Goal: Download file/media

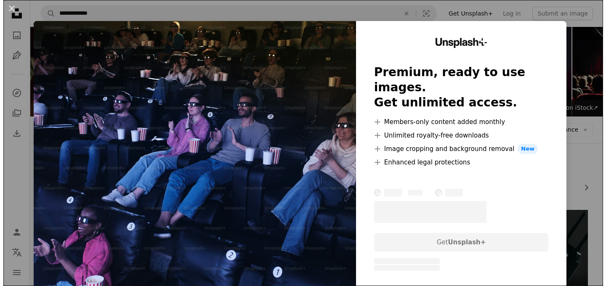
scroll to position [1645, 0]
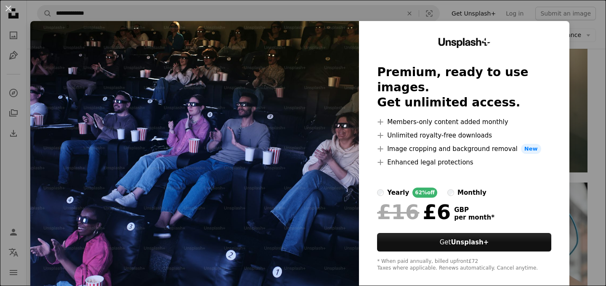
click at [588, 52] on div "An X shape Unsplash+ Premium, ready to use images. Get unlimited access. A plus…" at bounding box center [303, 143] width 606 height 286
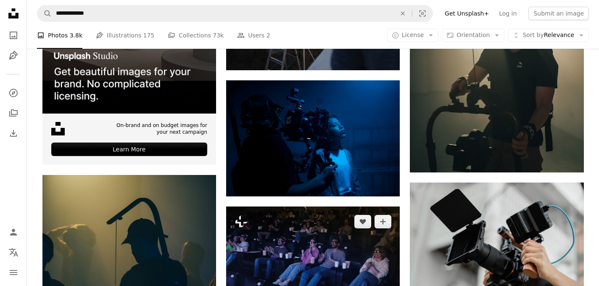
click at [272, 207] on img at bounding box center [313, 265] width 174 height 116
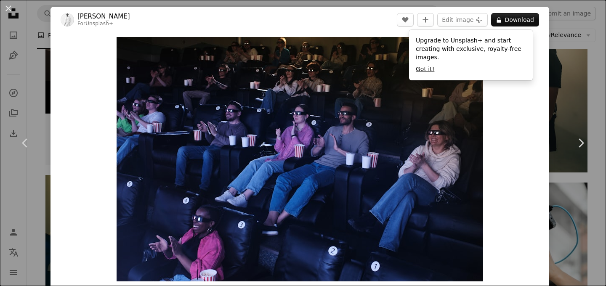
click at [429, 71] on button "Got it!" at bounding box center [425, 69] width 19 height 8
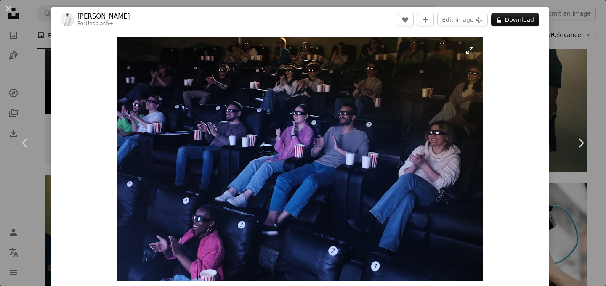
click at [466, 50] on img "Zoom in on this image" at bounding box center [299, 159] width 366 height 244
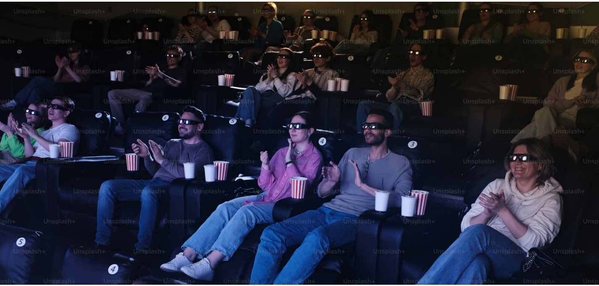
scroll to position [55, 0]
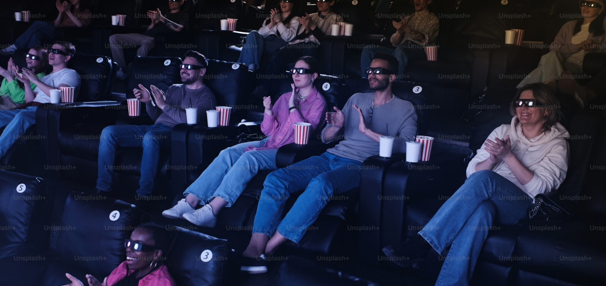
click at [466, 50] on img "Zoom out on this image" at bounding box center [303, 147] width 606 height 405
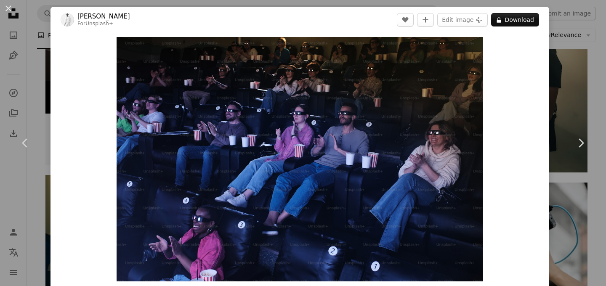
click at [578, 68] on div "An X shape Chevron left Chevron right [PERSON_NAME] For Unsplash+ A heart A plu…" at bounding box center [303, 143] width 606 height 286
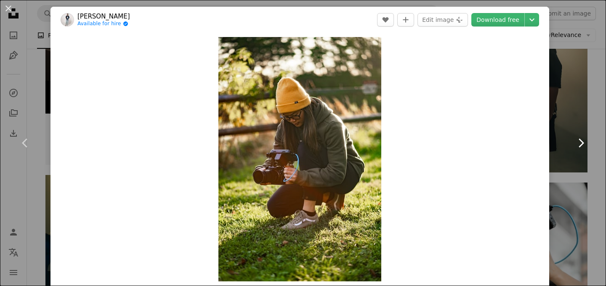
click at [565, 146] on link "Chevron right" at bounding box center [580, 143] width 50 height 81
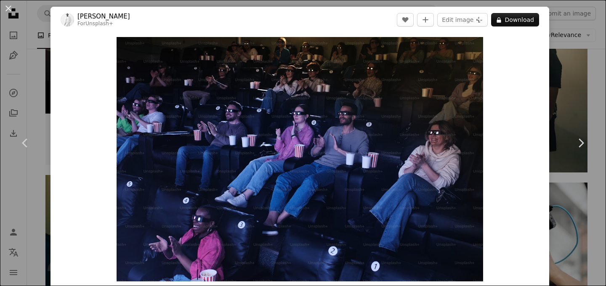
click at [579, 46] on div "An X shape Chevron left Chevron right [PERSON_NAME] For Unsplash+ A heart A plu…" at bounding box center [303, 143] width 606 height 286
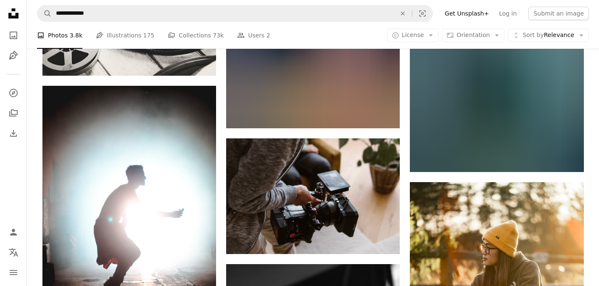
scroll to position [4816, 0]
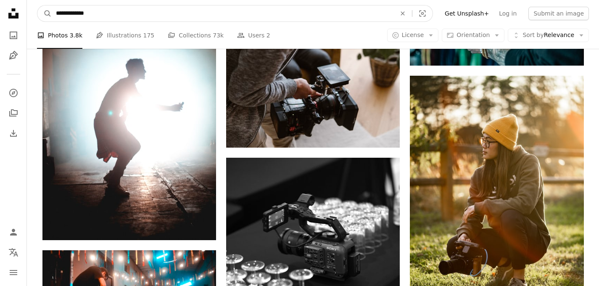
click at [105, 10] on input "**********" at bounding box center [223, 13] width 342 height 16
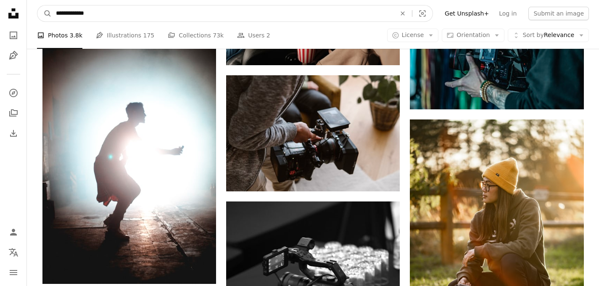
drag, startPoint x: 105, startPoint y: 10, endPoint x: 14, endPoint y: -3, distance: 91.8
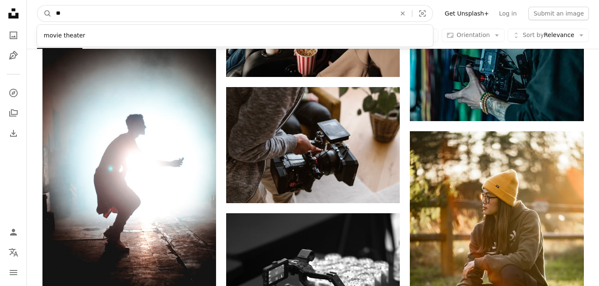
type input "*"
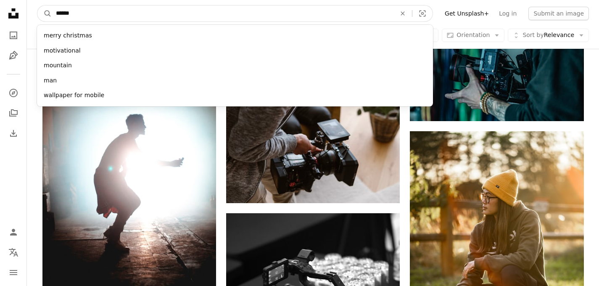
type input "*****"
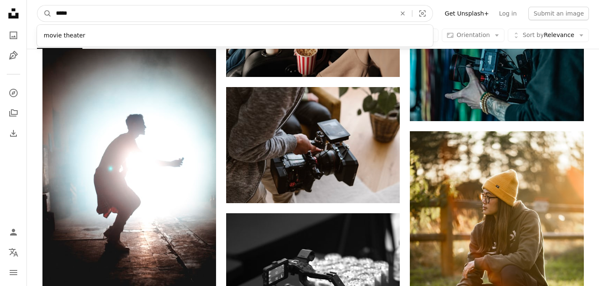
click button "A magnifying glass" at bounding box center [44, 13] width 14 height 16
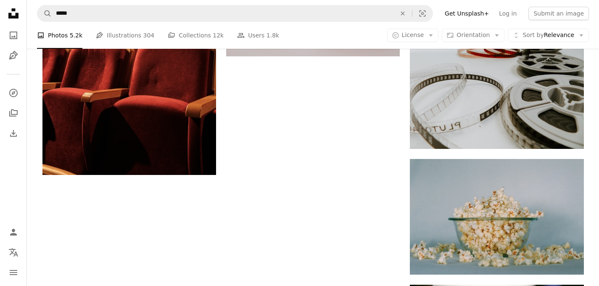
scroll to position [1024, 0]
